Goal: Transaction & Acquisition: Purchase product/service

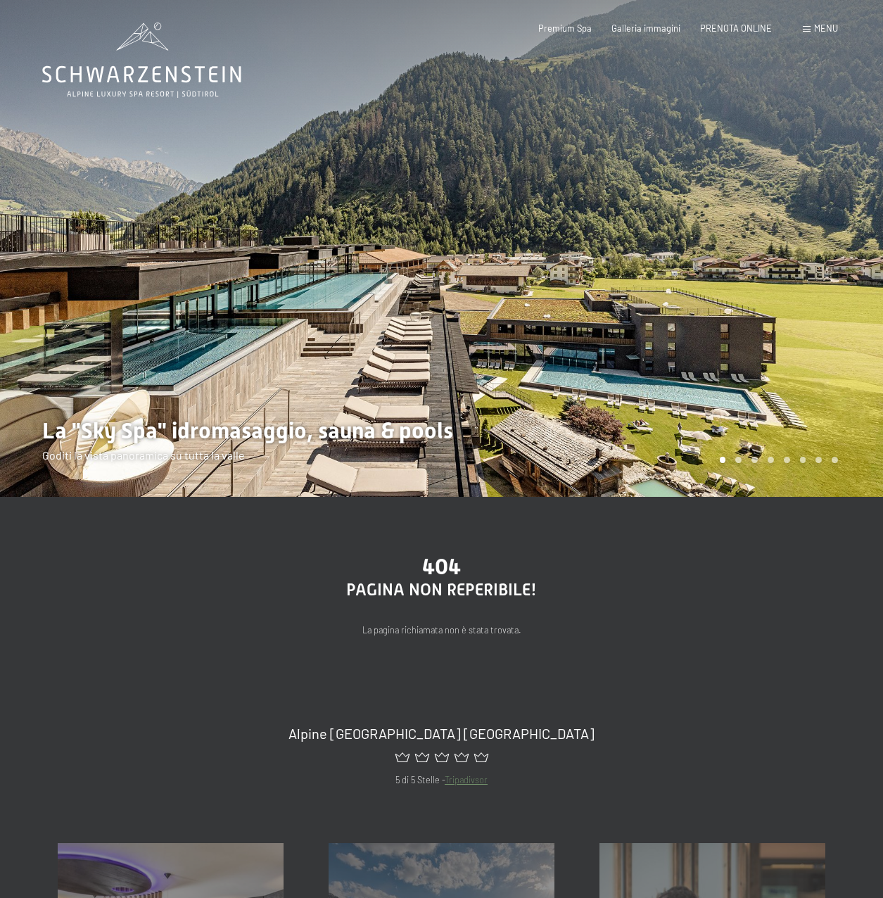
click at [812, 30] on div "Menu" at bounding box center [820, 29] width 35 height 13
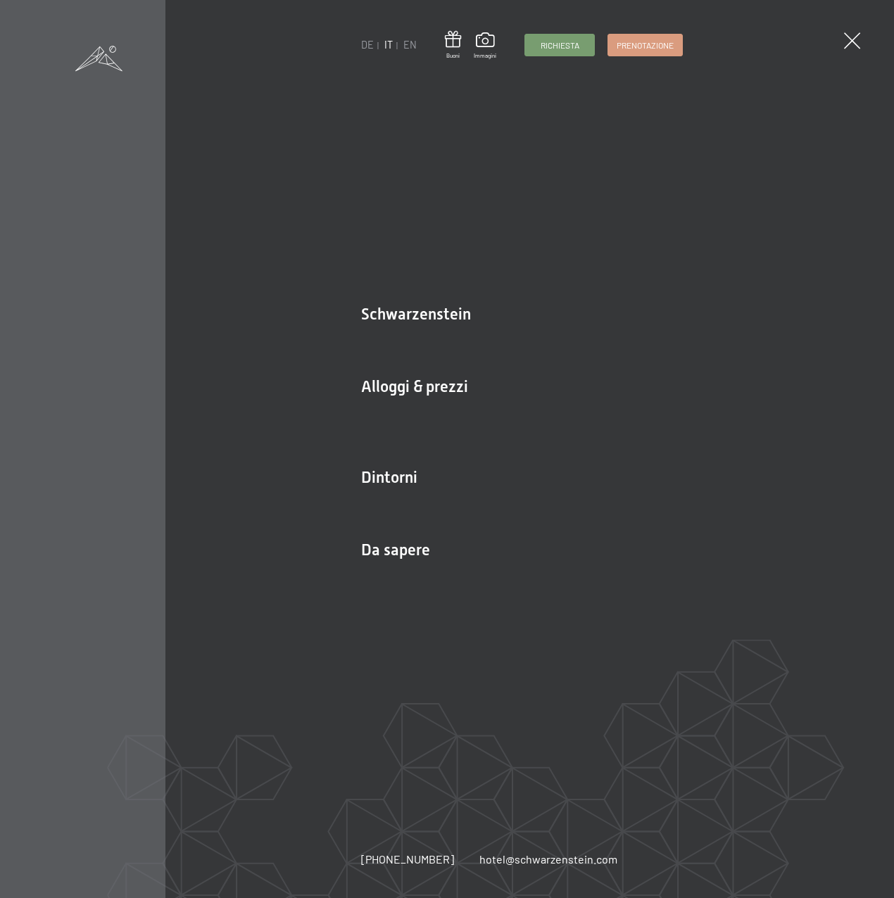
click at [366, 42] on link "DE" at bounding box center [367, 45] width 13 height 12
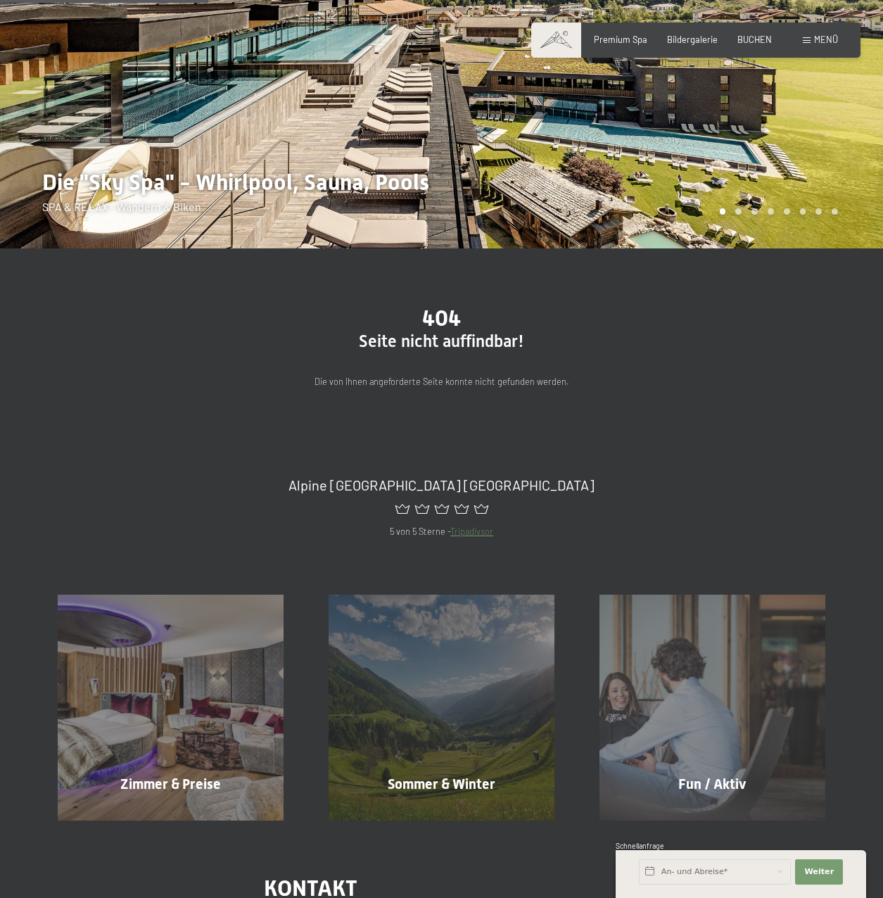
scroll to position [141, 0]
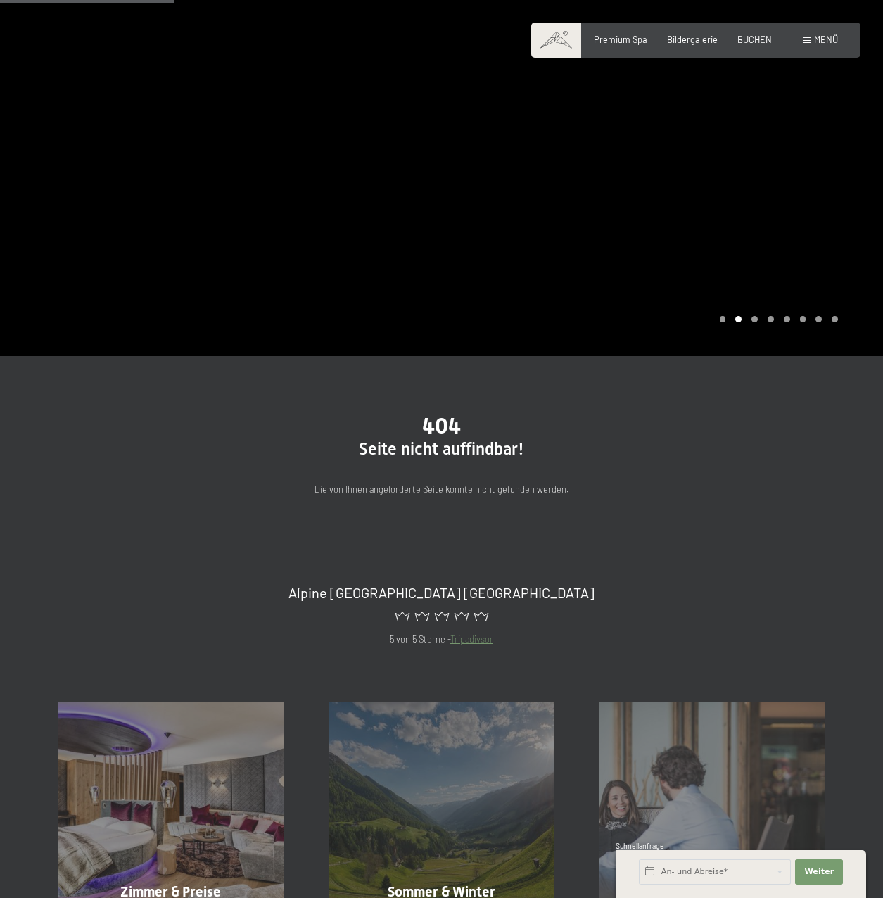
click at [641, 41] on span "Premium Spa" at bounding box center [620, 39] width 53 height 11
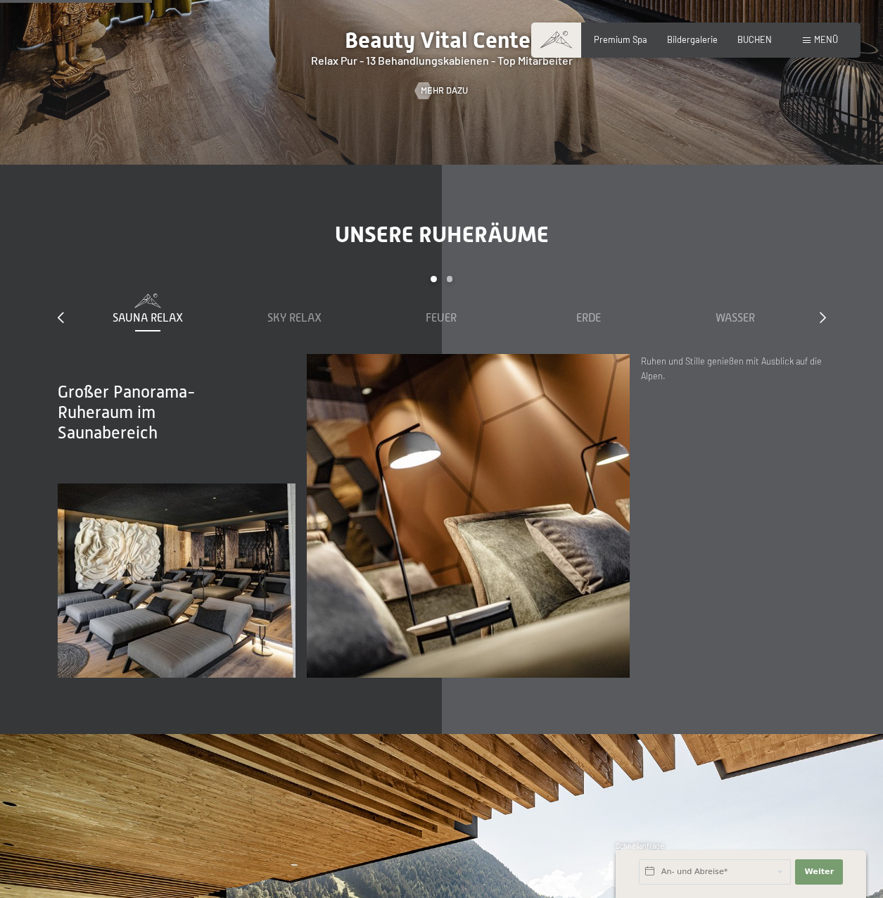
scroll to position [1478, 0]
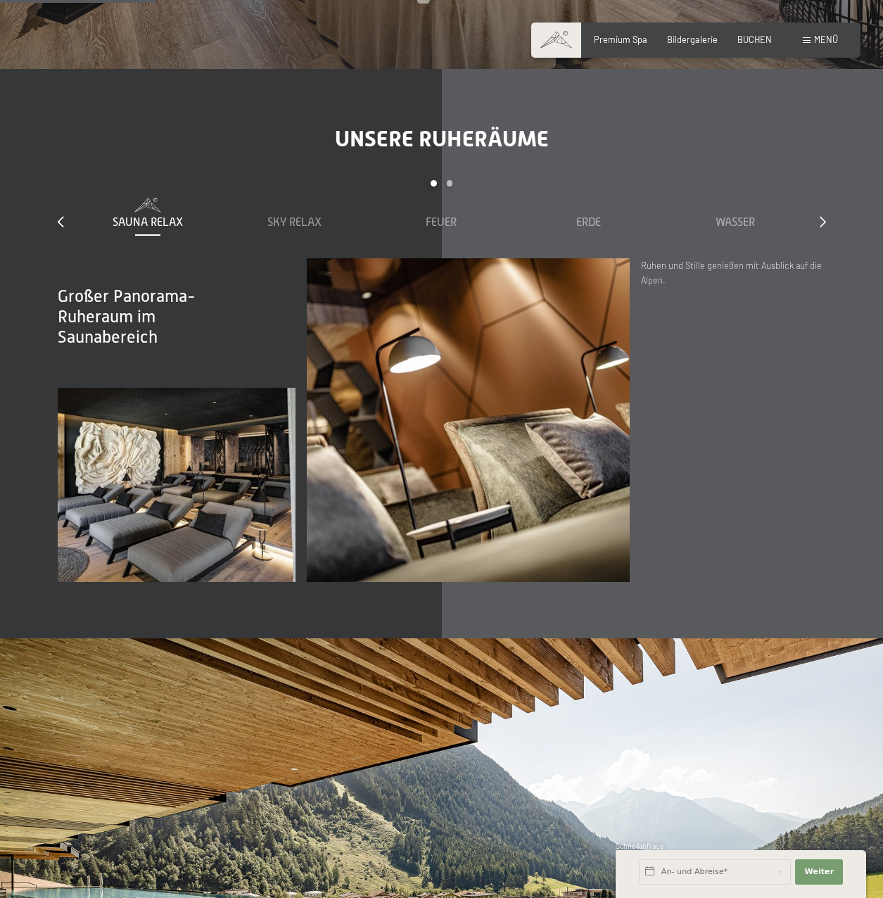
click at [818, 207] on div "slide 1 to 5 of 7 Sauna Relax Sky Relax Feuer Erde Wasser Luft Wolke 7" at bounding box center [442, 219] width 769 height 78
click at [825, 216] on icon at bounding box center [823, 221] width 6 height 11
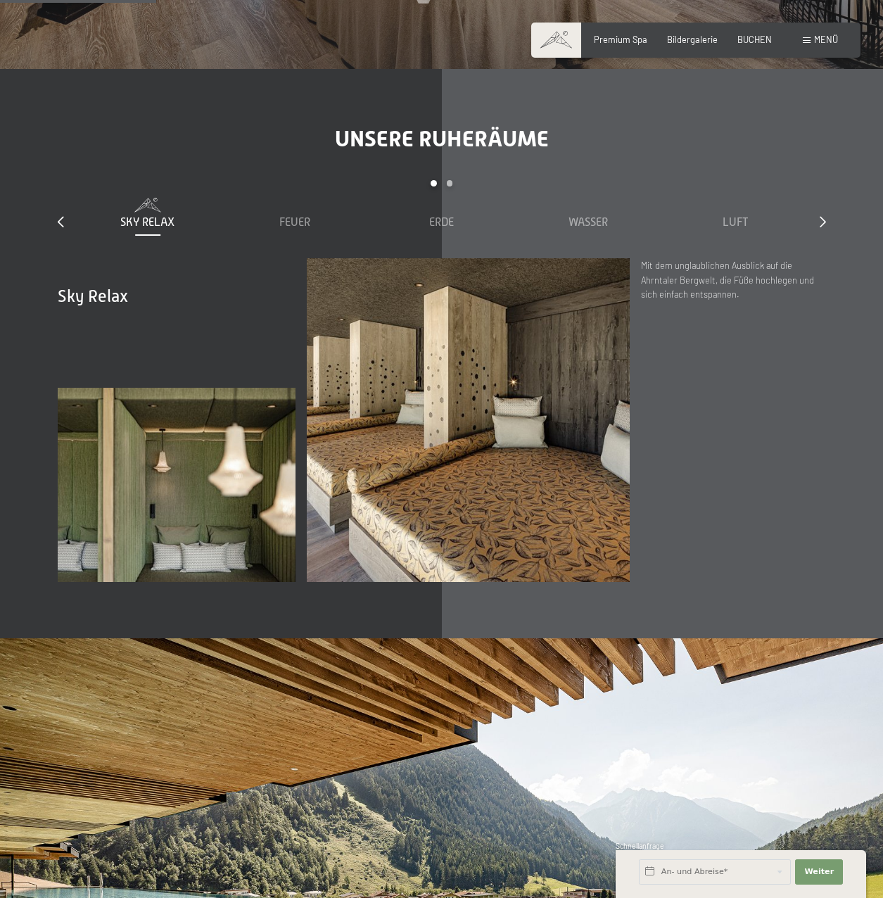
click at [825, 216] on icon at bounding box center [823, 221] width 6 height 11
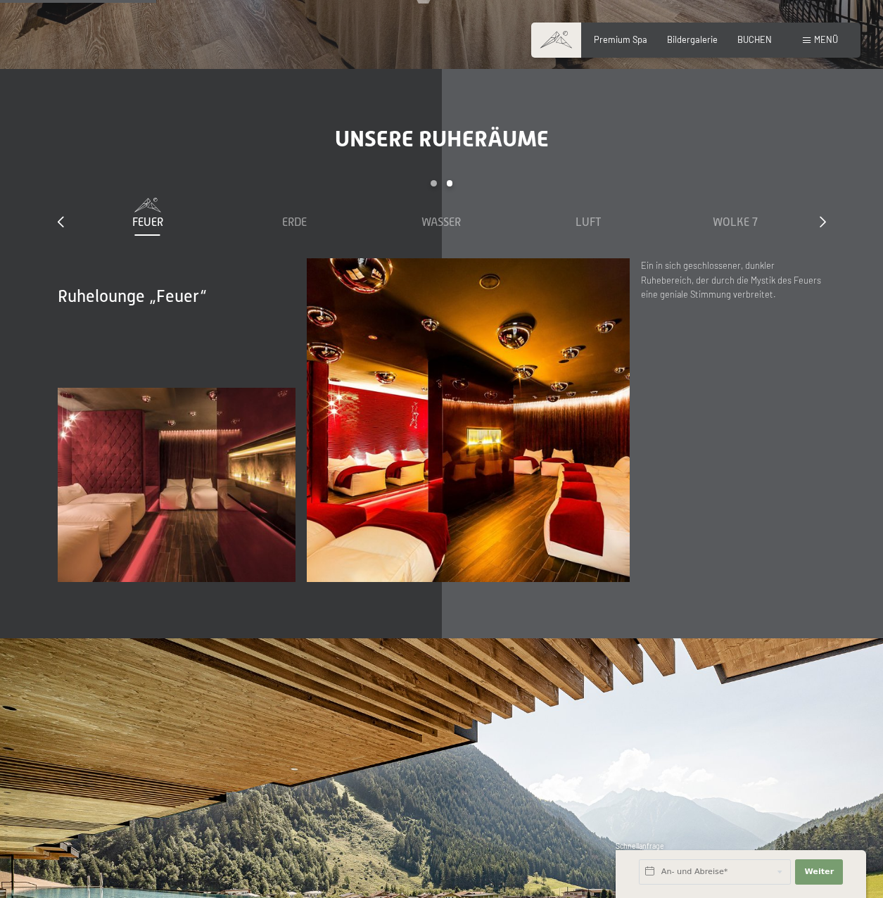
click at [825, 216] on icon at bounding box center [823, 221] width 6 height 11
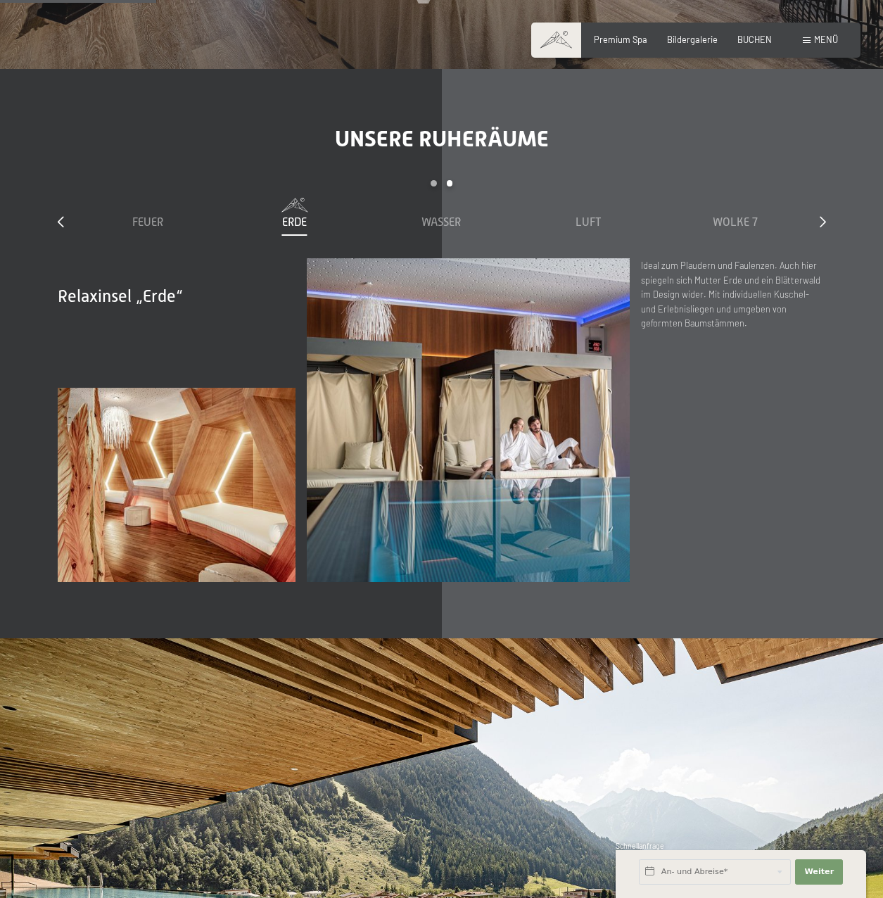
click at [825, 216] on icon at bounding box center [823, 221] width 6 height 11
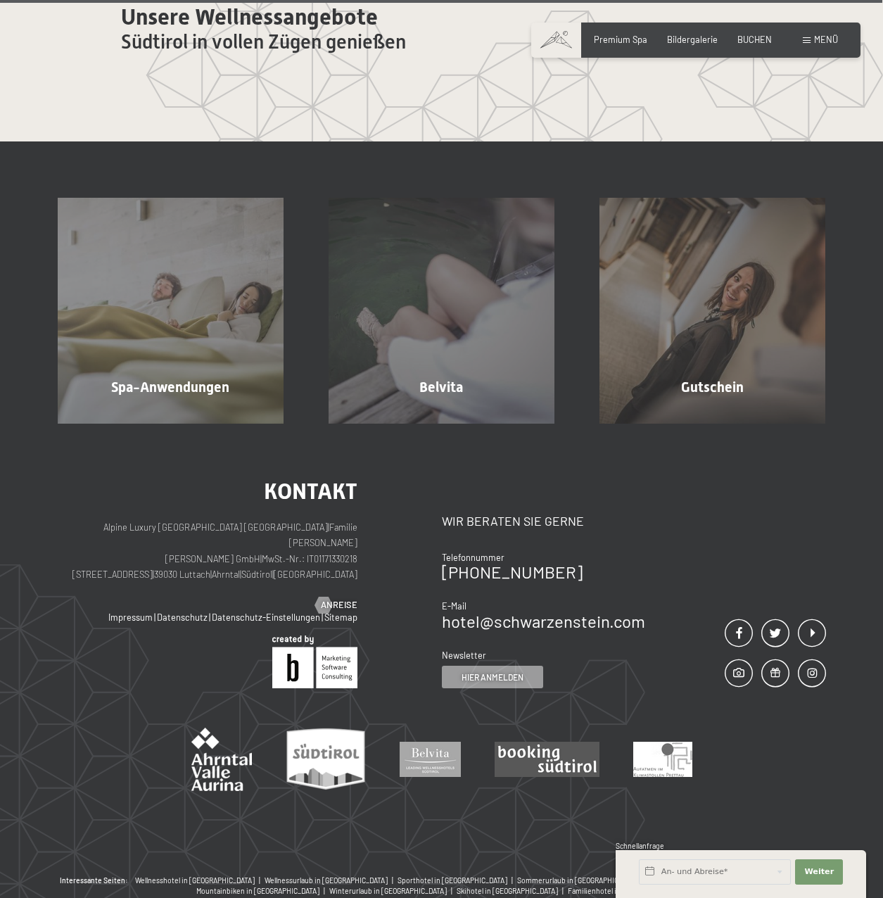
scroll to position [7315, 0]
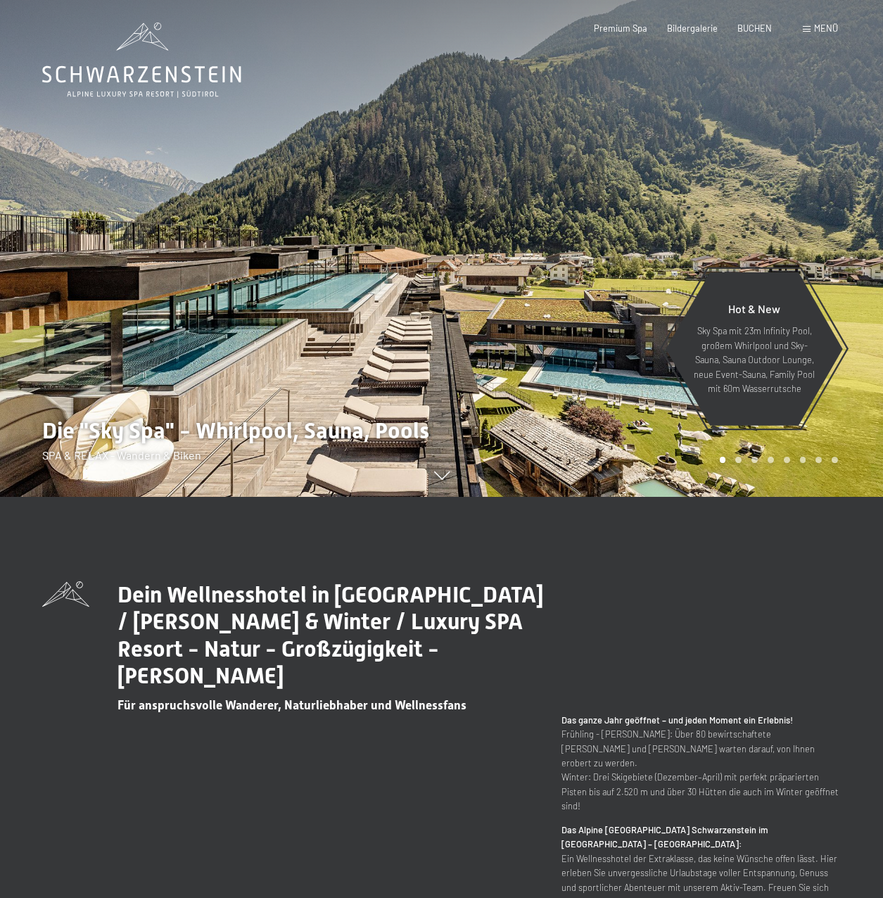
click at [826, 35] on div "Buchen Anfragen Premium Spa Bildergalerie BUCHEN Menü DE IT EN Gutschein Bilder…" at bounding box center [696, 29] width 284 height 13
click at [829, 29] on span "Menü" at bounding box center [826, 28] width 24 height 11
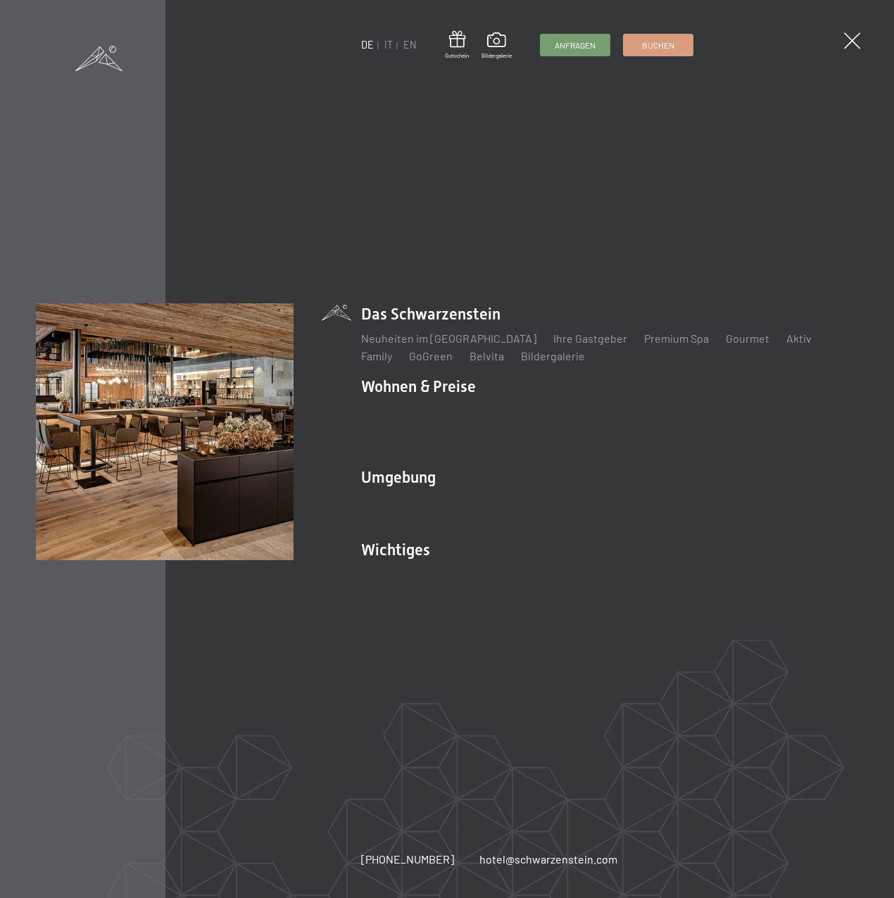
click at [653, 345] on link "Premium Spa" at bounding box center [676, 338] width 65 height 13
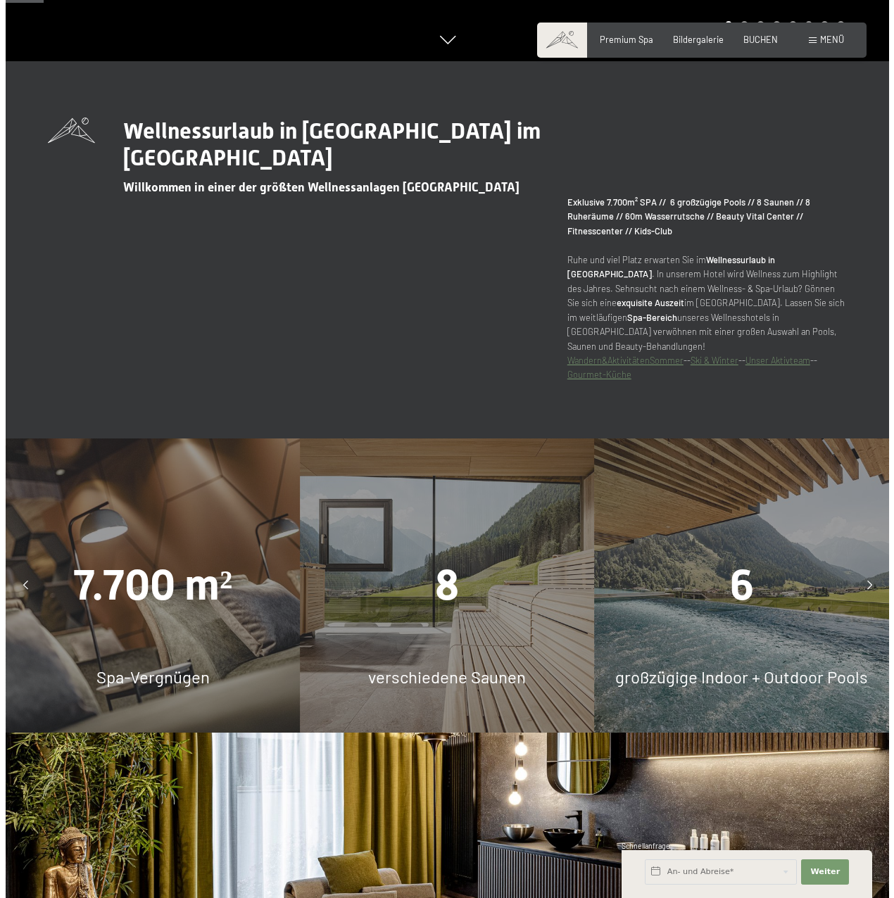
scroll to position [352, 0]
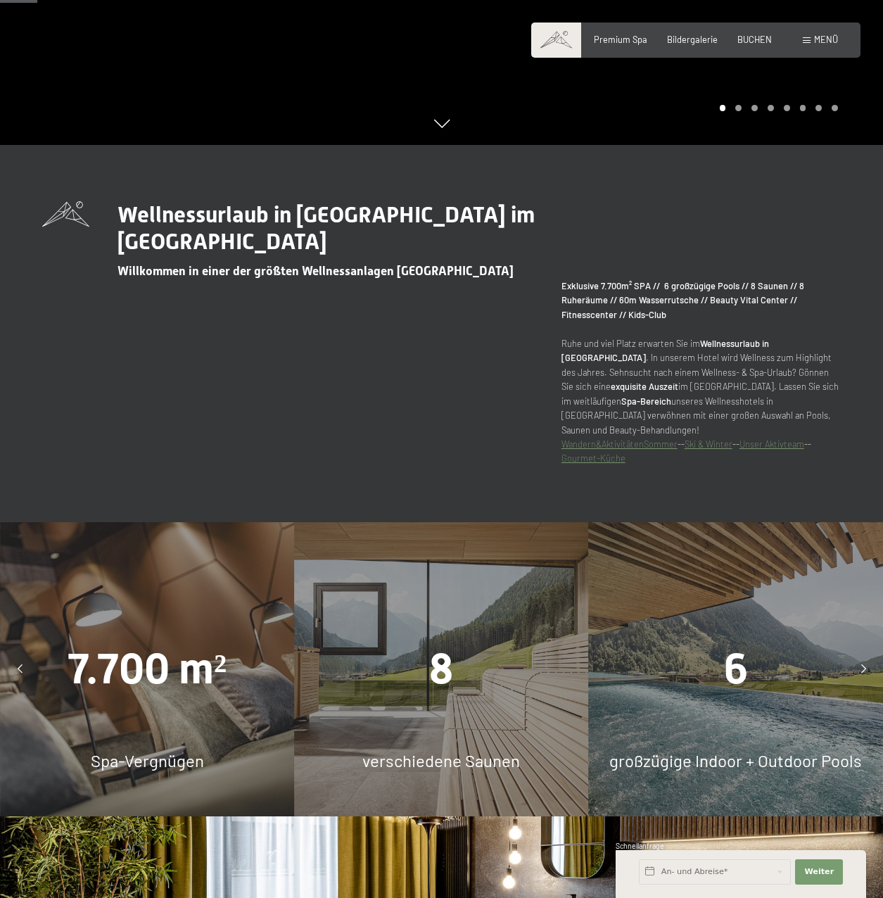
click at [828, 34] on span "Menü" at bounding box center [826, 39] width 24 height 11
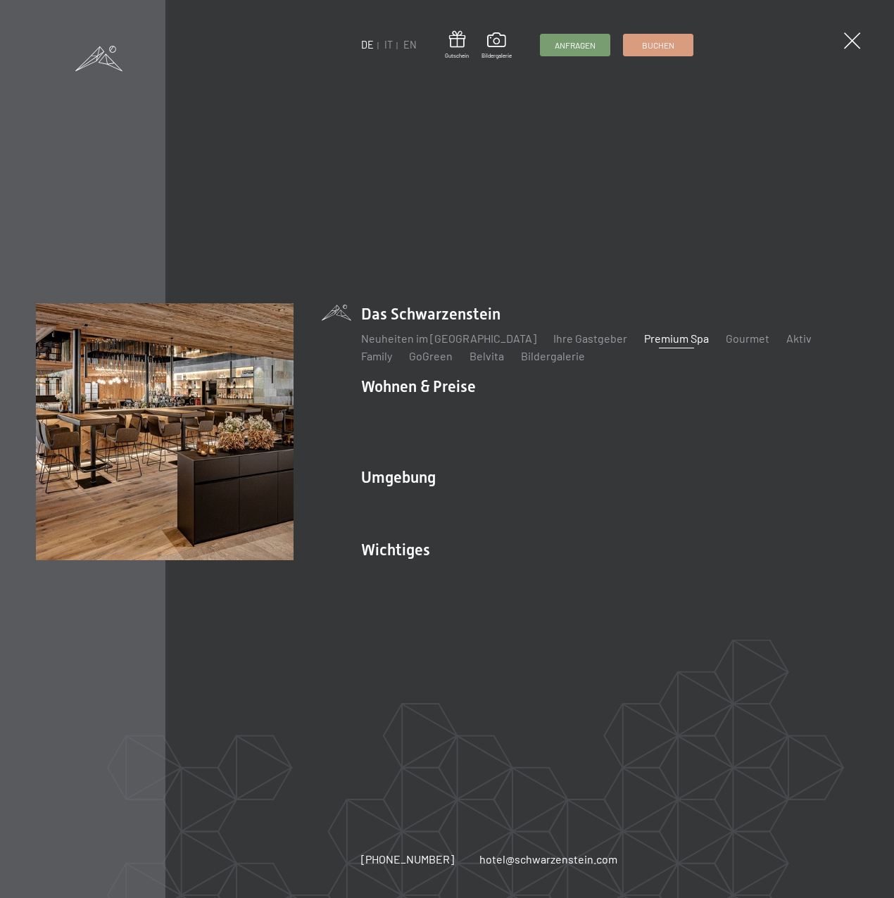
click at [468, 46] on span at bounding box center [457, 41] width 24 height 21
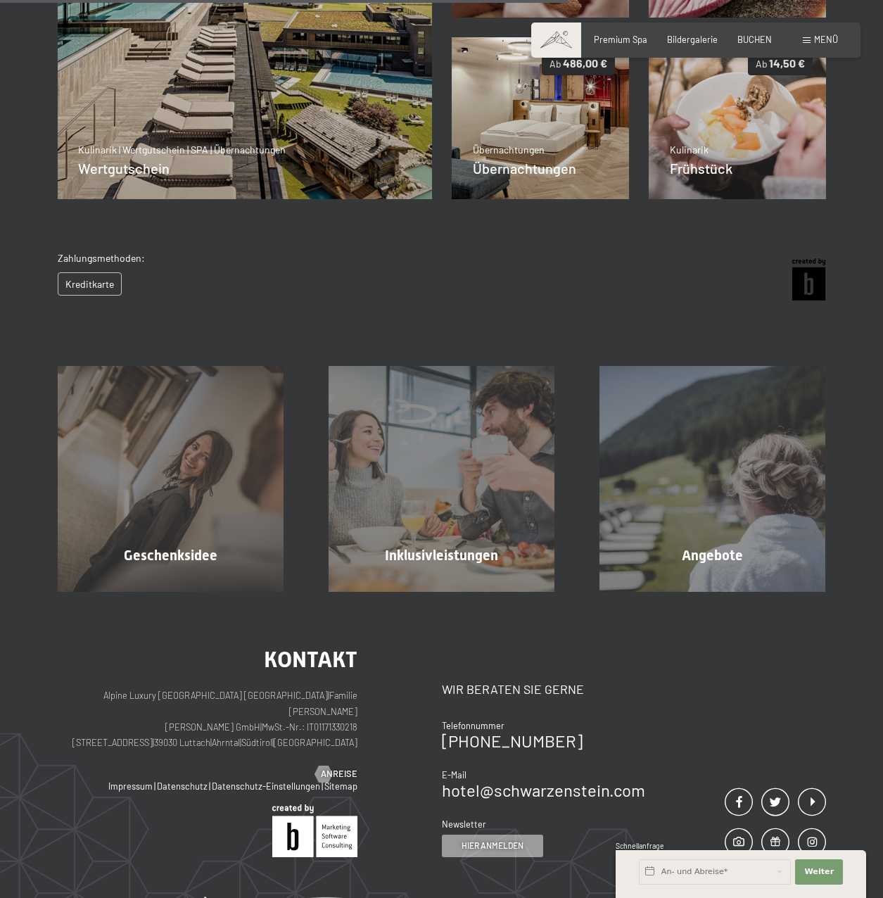
scroll to position [431, 0]
click at [220, 537] on div "Geschenksidee Mehr erfahren" at bounding box center [170, 478] width 271 height 226
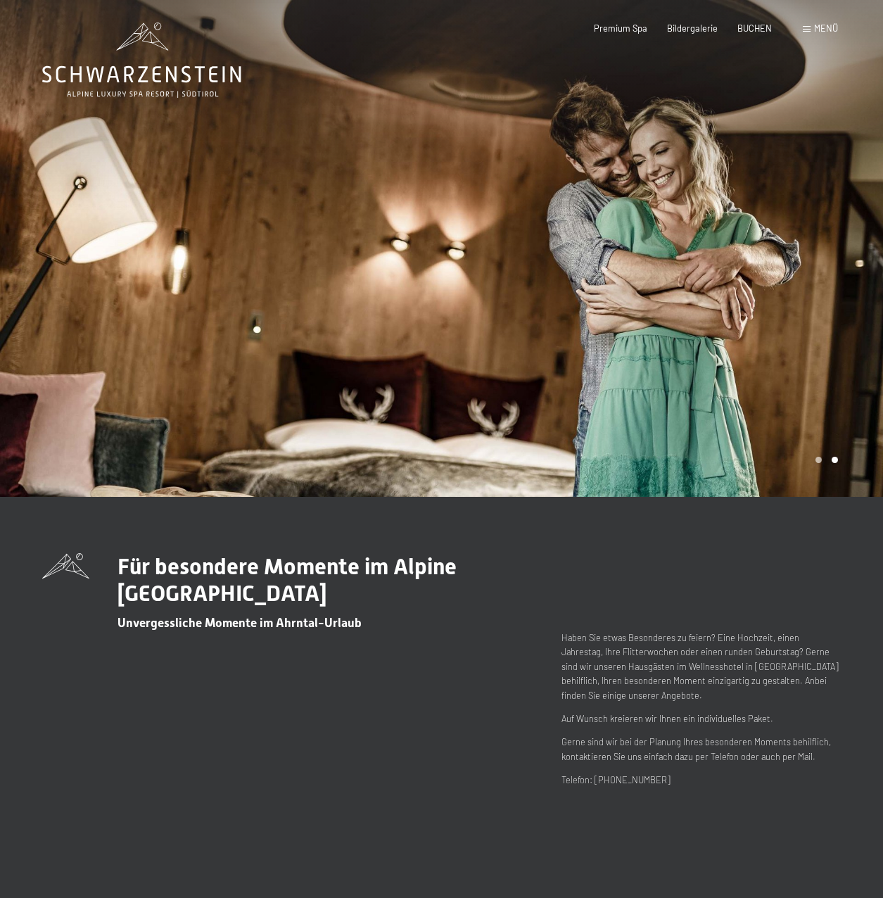
click at [825, 25] on span "Menü" at bounding box center [826, 28] width 24 height 11
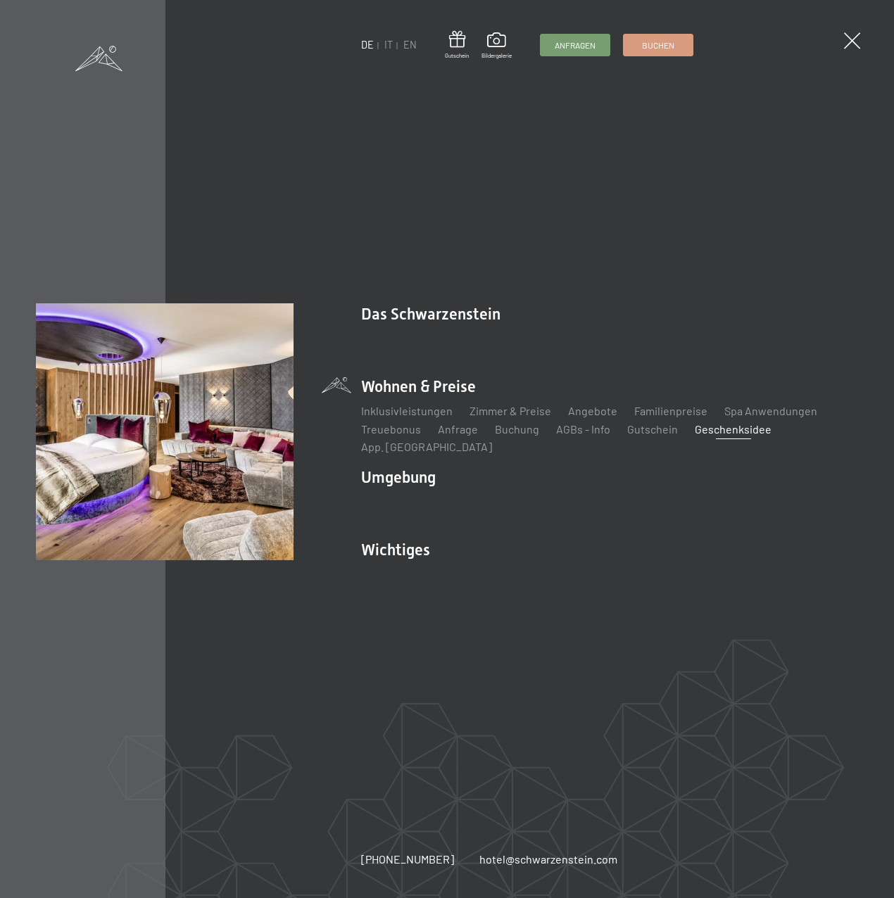
click at [458, 46] on span at bounding box center [457, 41] width 24 height 21
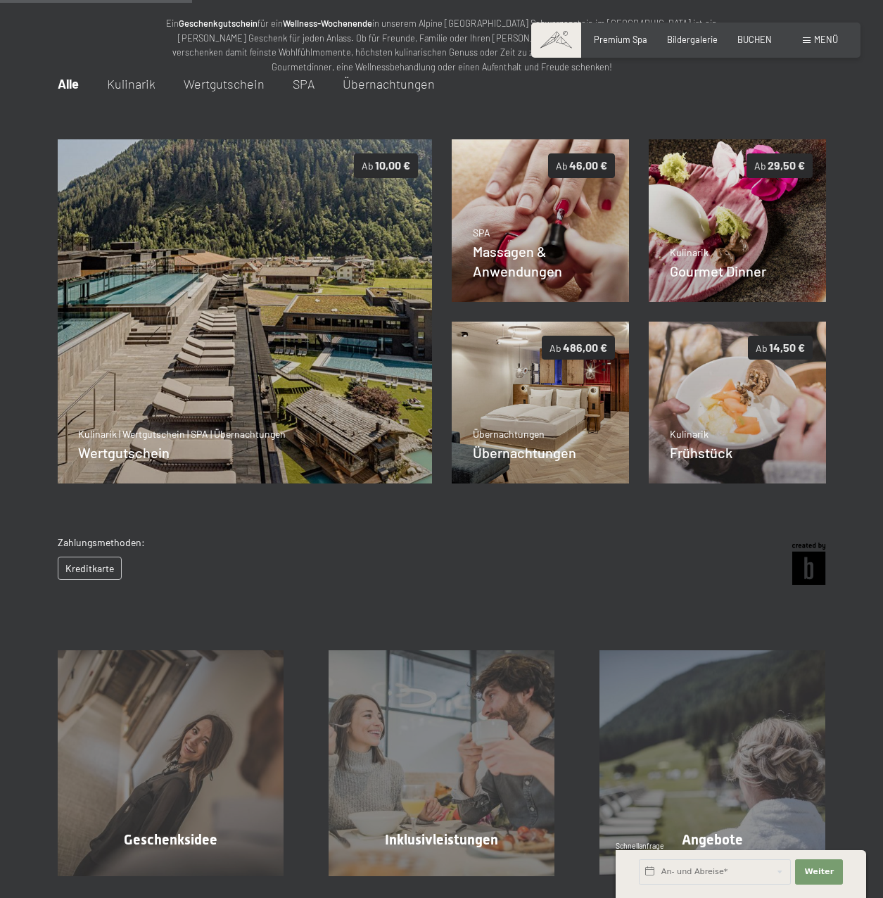
click at [591, 241] on div "Massagen & Anwendungen" at bounding box center [541, 260] width 136 height 39
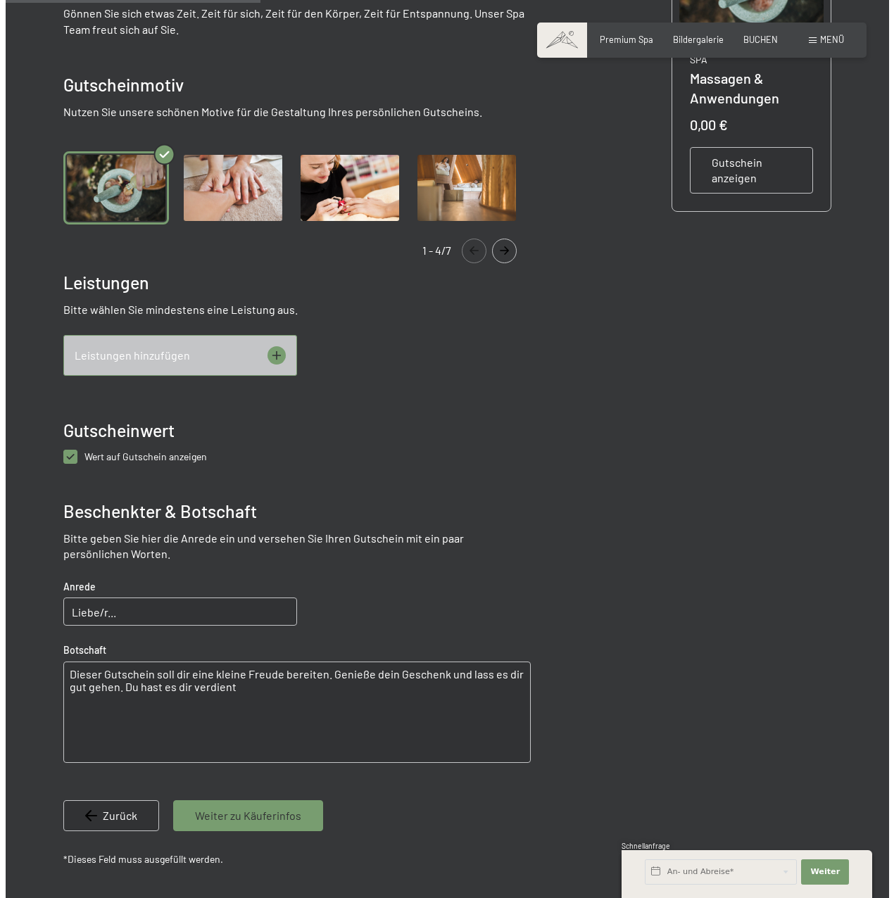
scroll to position [360, 0]
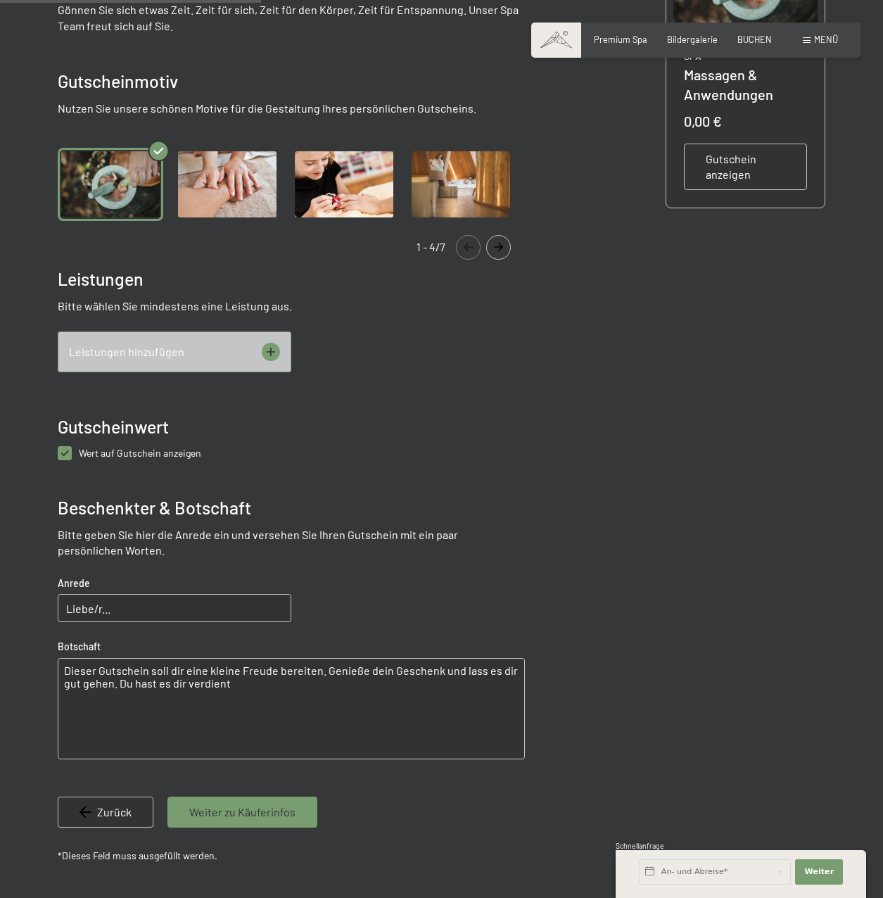
click at [267, 345] on icon at bounding box center [271, 352] width 18 height 18
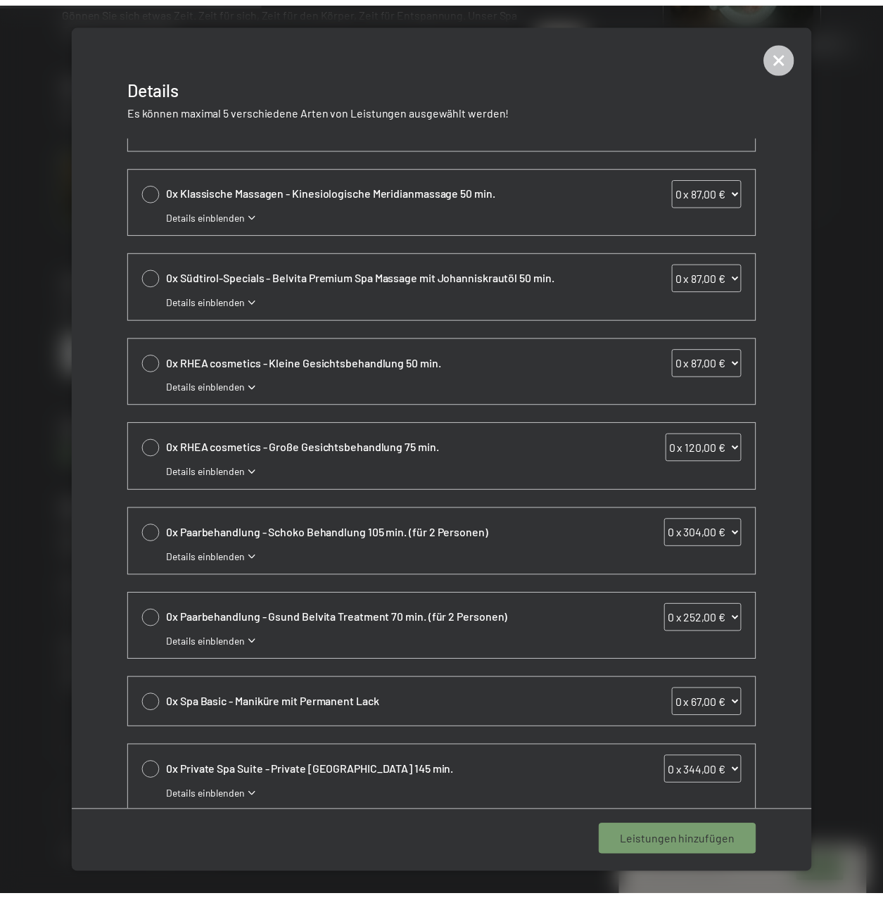
scroll to position [161, 0]
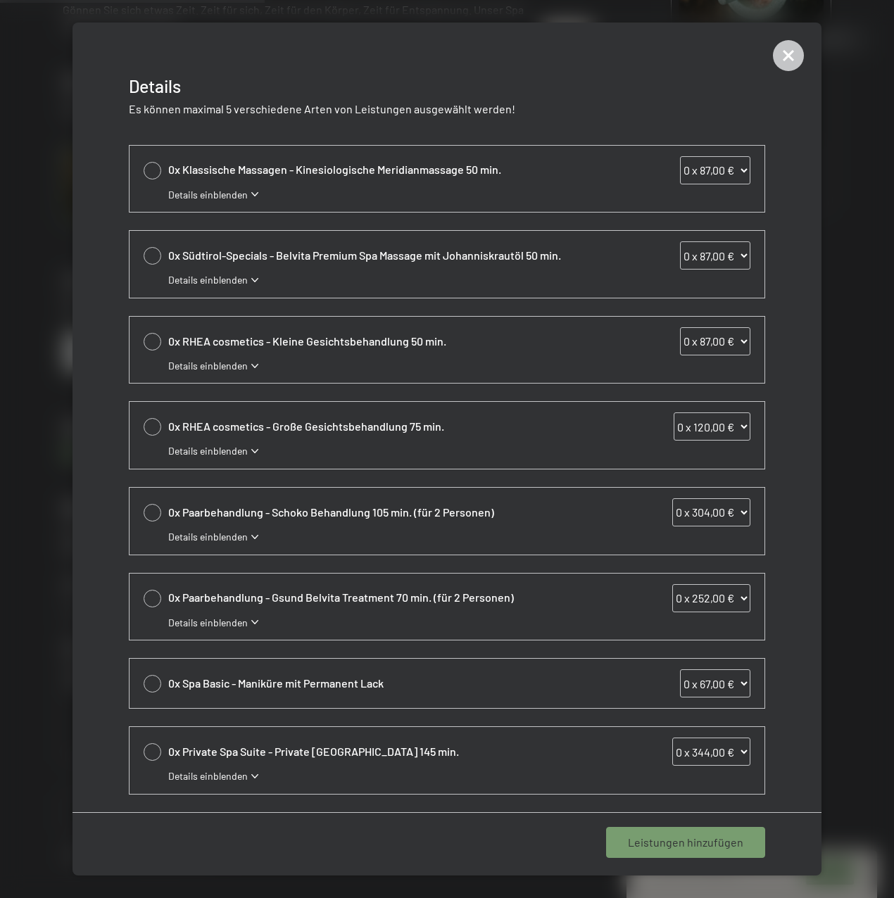
click at [779, 63] on icon at bounding box center [788, 55] width 31 height 31
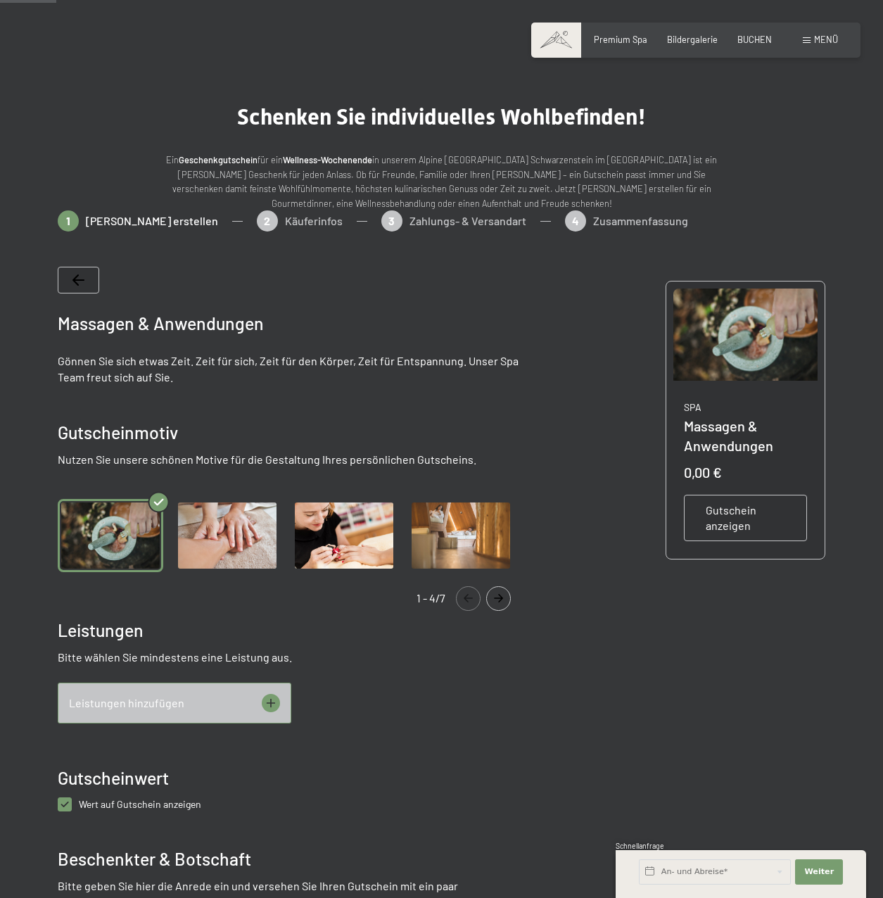
scroll to position [0, 0]
